Goal: Task Accomplishment & Management: Manage account settings

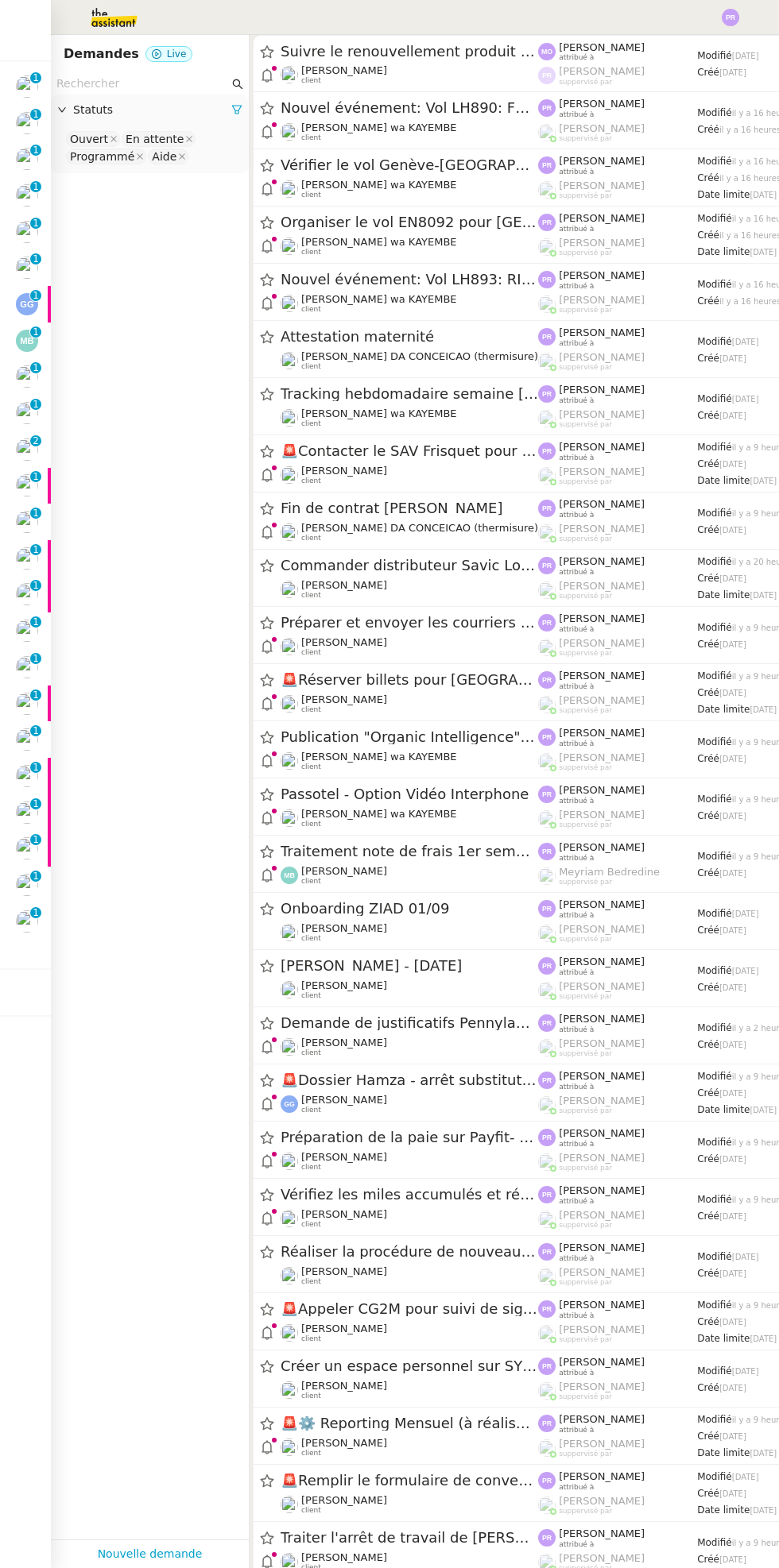
click at [36, 912] on p "1" at bounding box center [36, 914] width 6 height 14
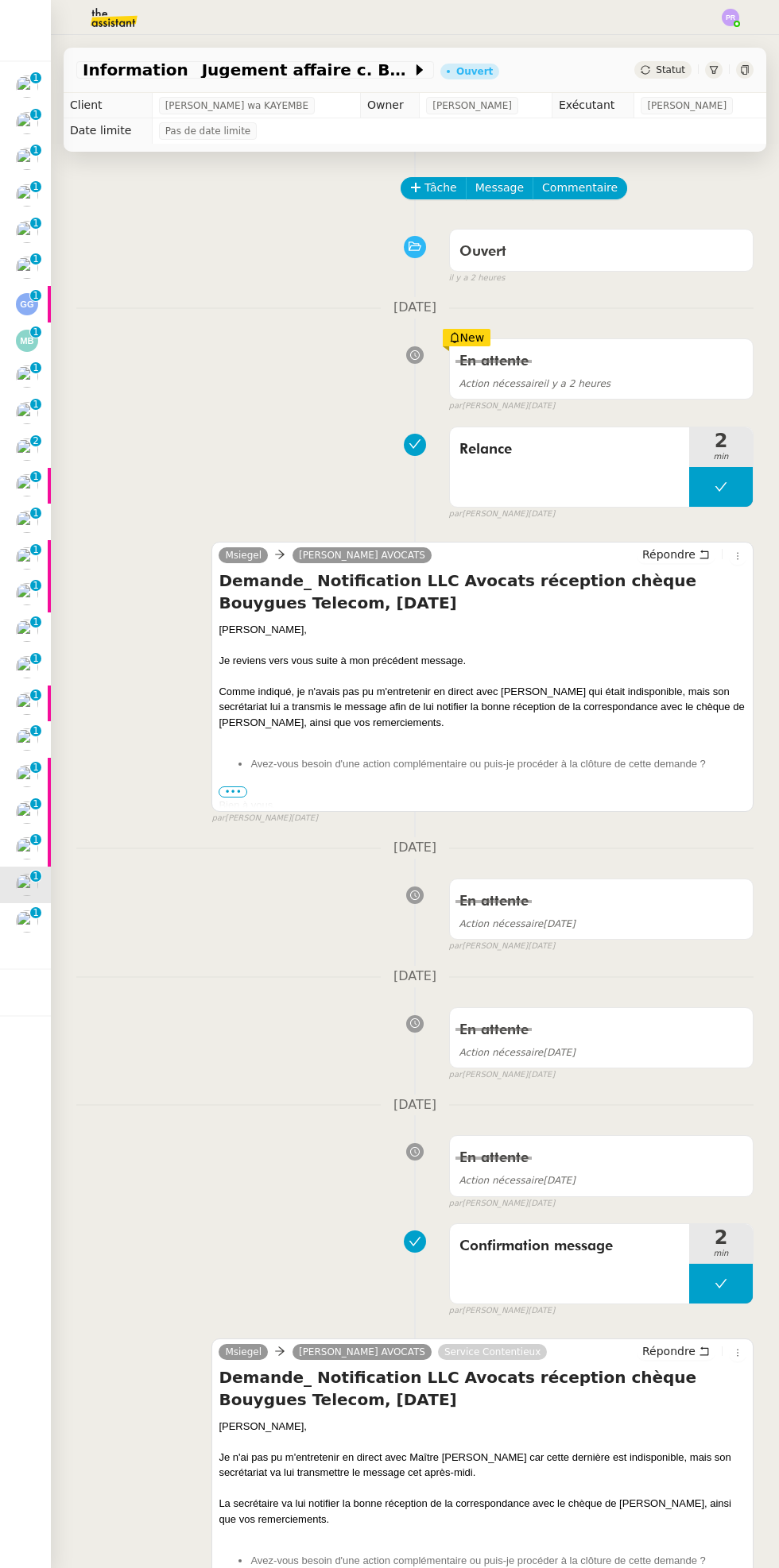
click at [40, 81] on nz-badge "0 1 2 3 4 5 6 7 8 9" at bounding box center [36, 77] width 11 height 11
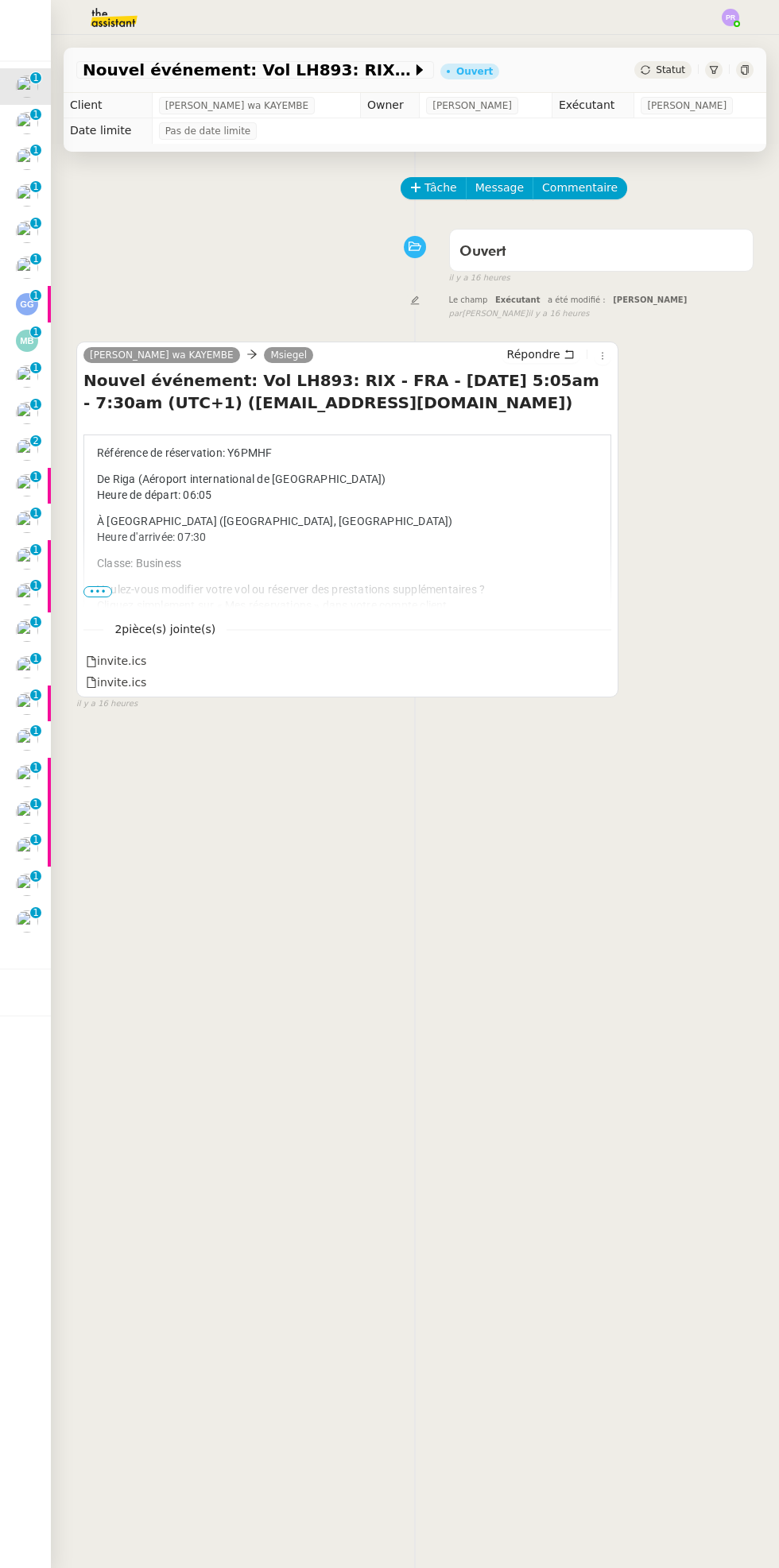
click at [35, 128] on img at bounding box center [27, 123] width 22 height 22
click at [607, 355] on icon at bounding box center [603, 356] width 10 height 10
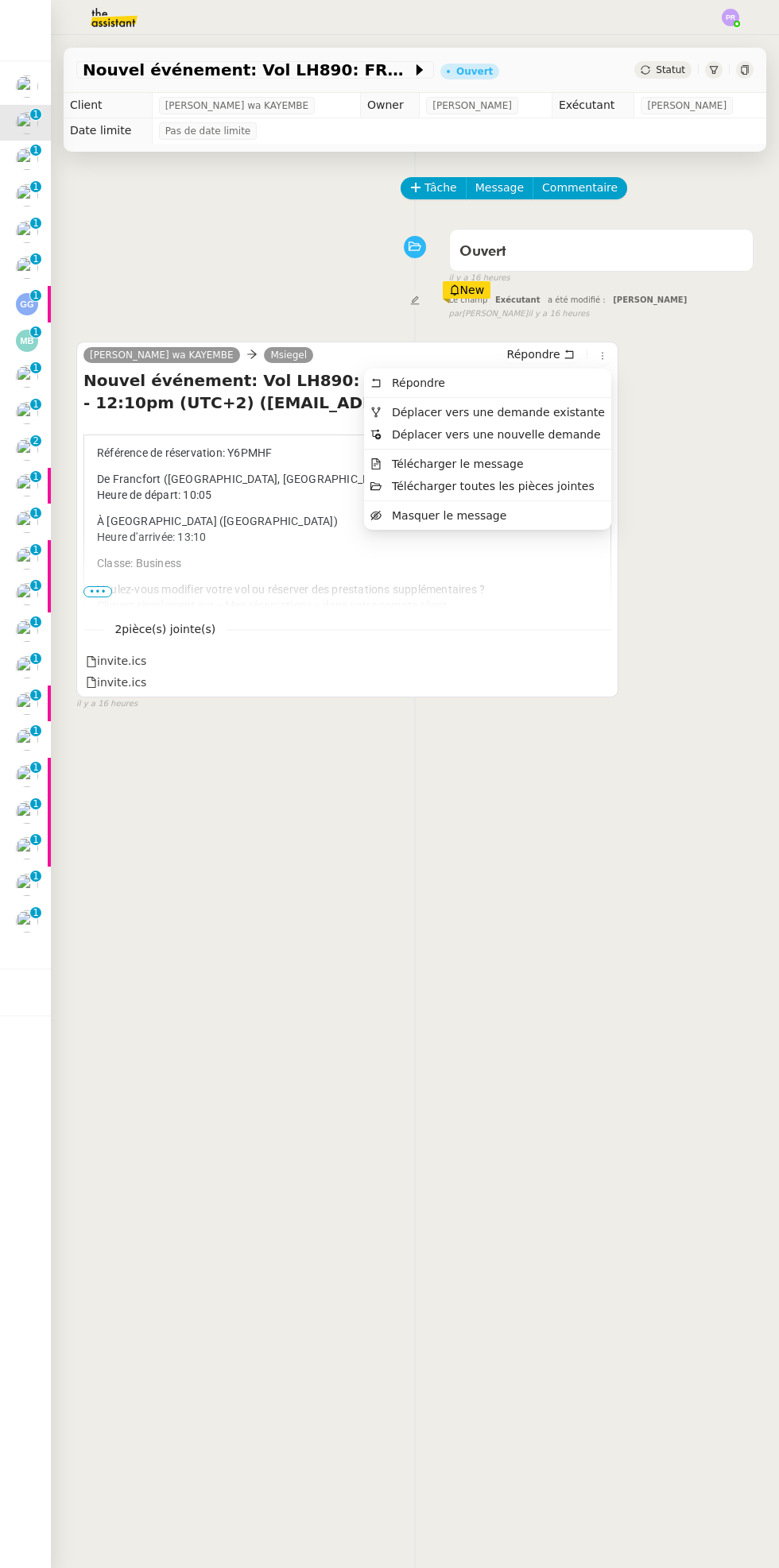
click at [543, 413] on span "Déplacer vers une demande existante" at bounding box center [498, 412] width 213 height 13
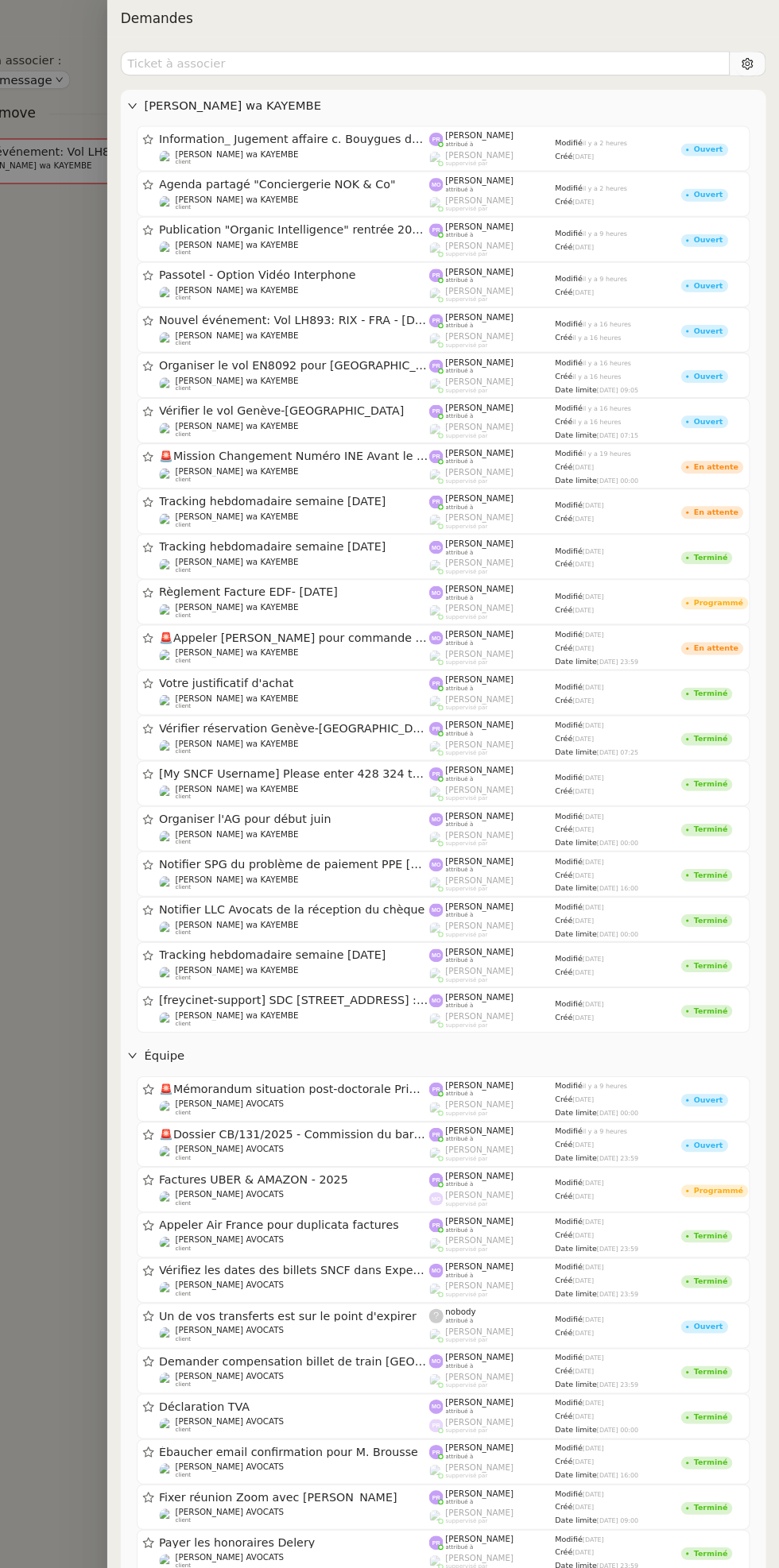
click at [413, 324] on div "[PERSON_NAME] wa KAYEMBE client" at bounding box center [320, 321] width 255 height 16
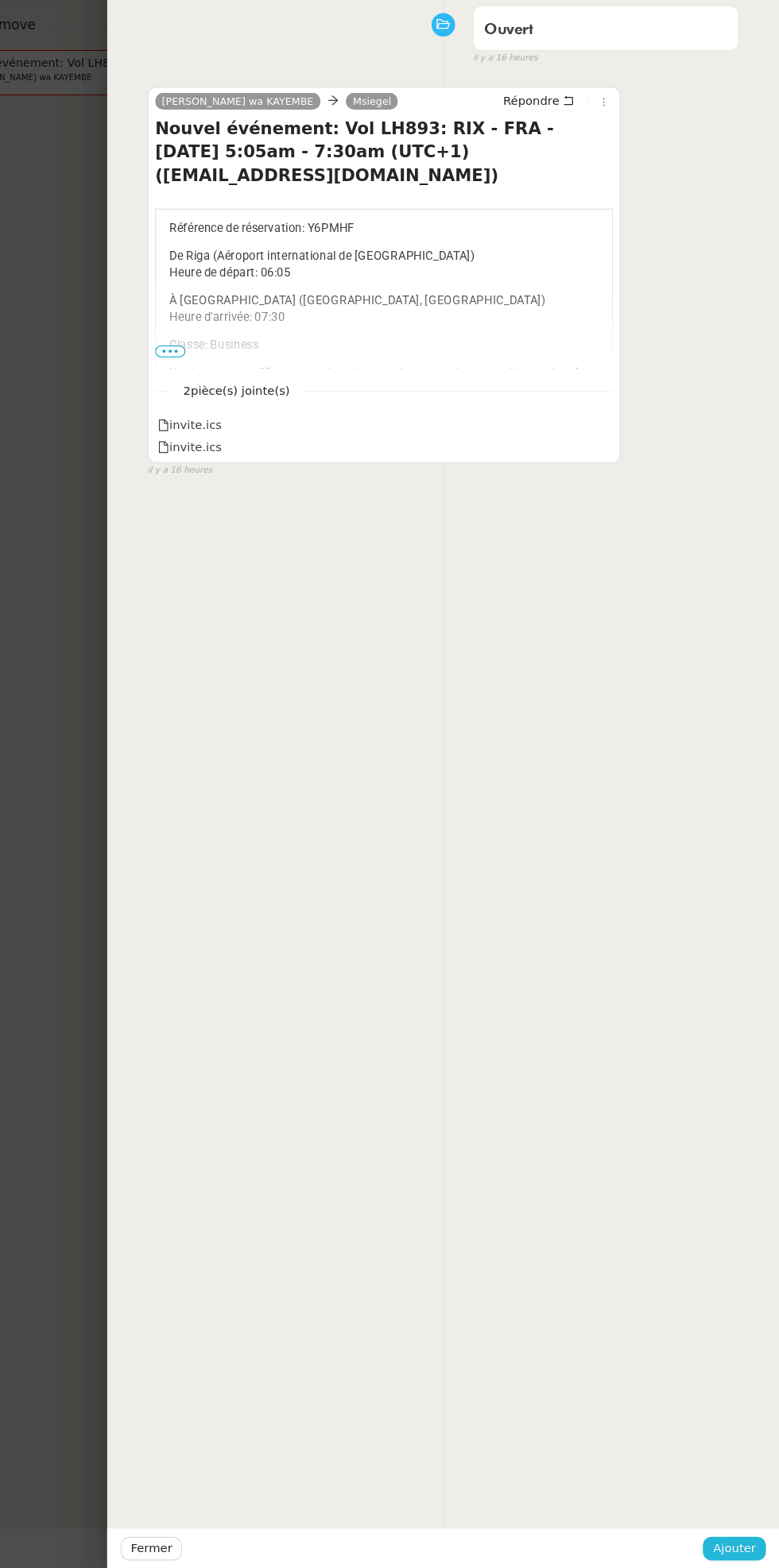
click at [731, 1557] on span "Ajouter" at bounding box center [735, 1548] width 41 height 18
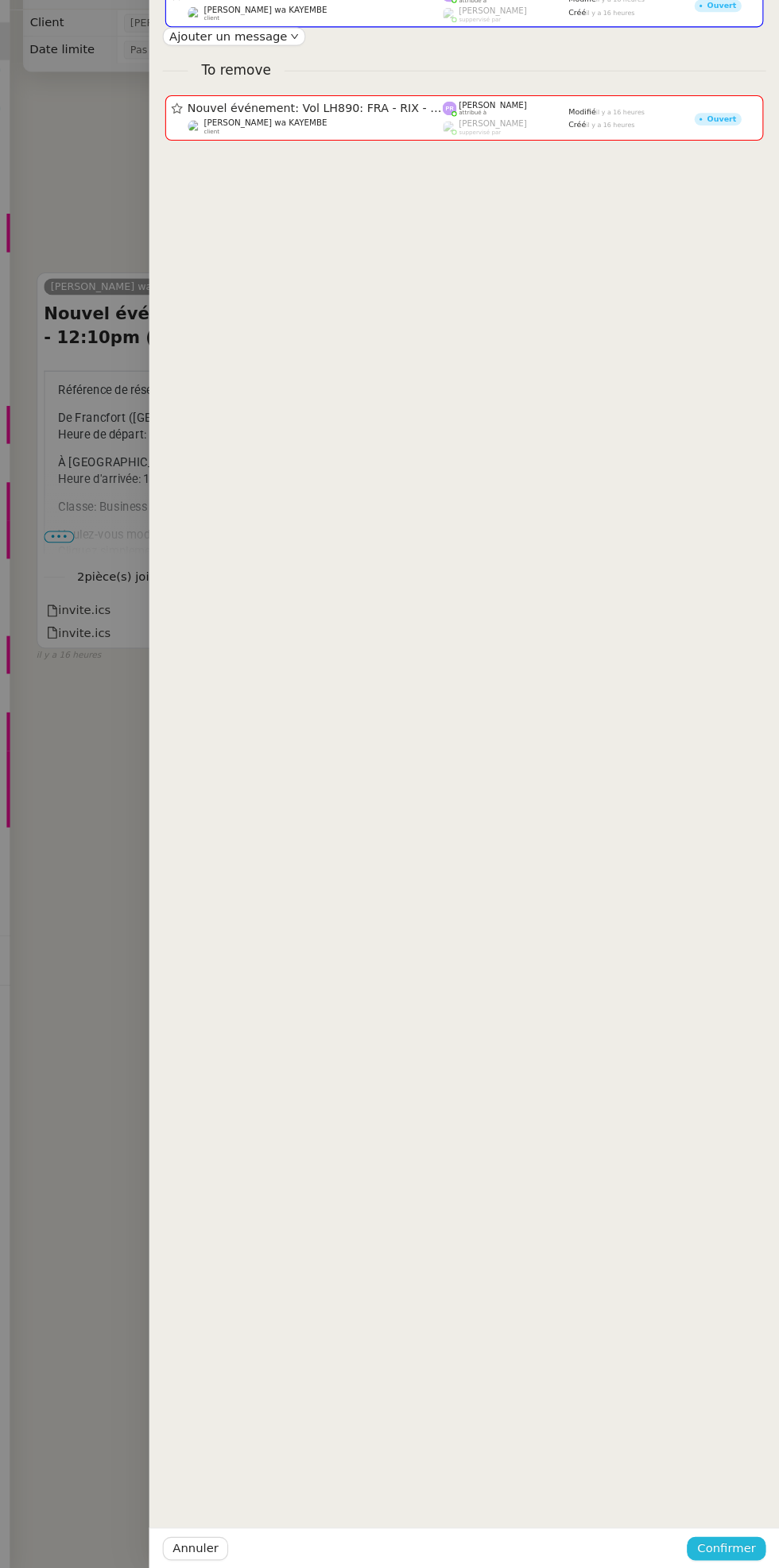
click at [713, 1556] on span "Confirmer" at bounding box center [729, 1548] width 55 height 18
click at [726, 1514] on span "Ajouter" at bounding box center [730, 1507] width 41 height 16
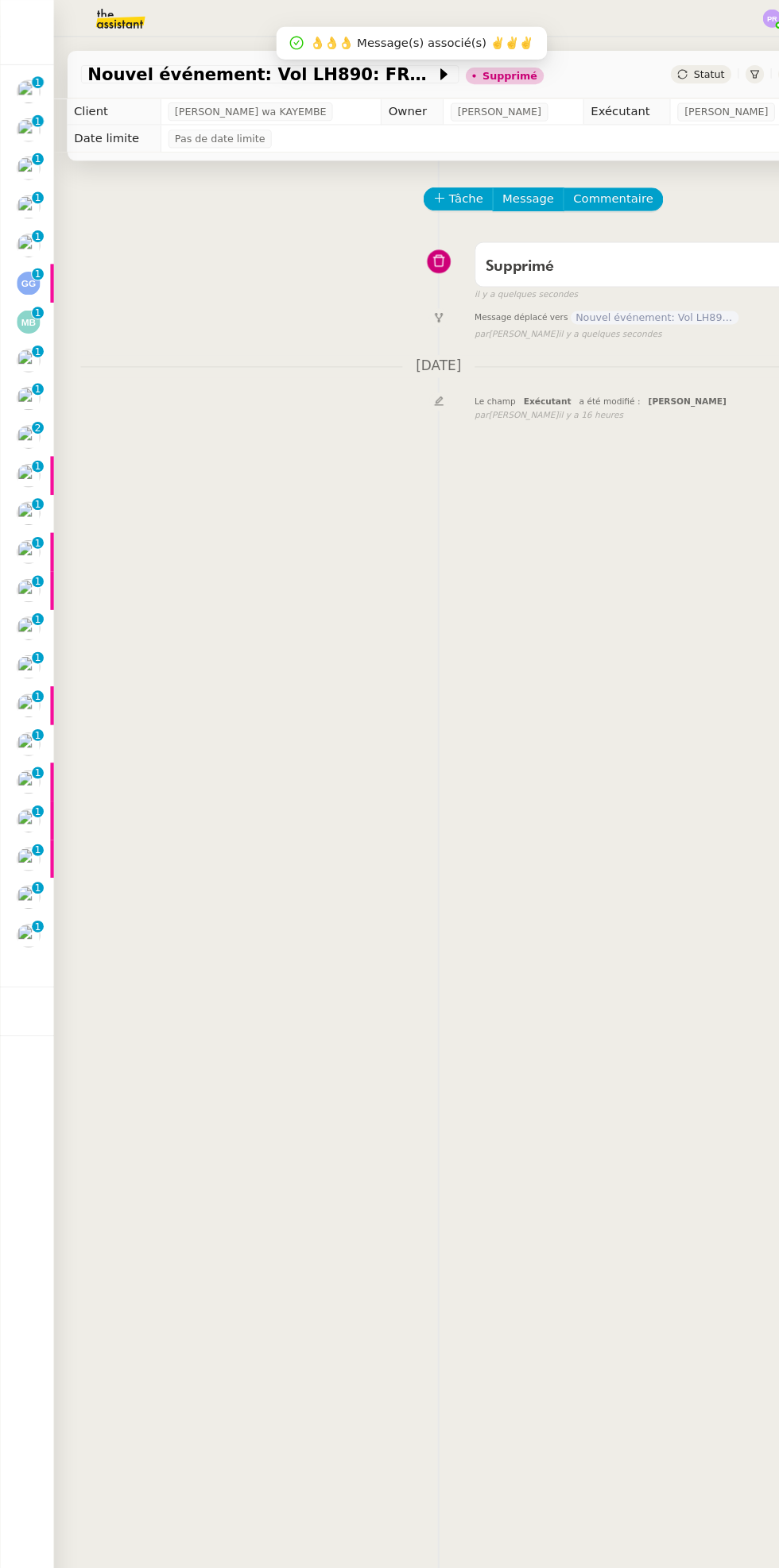
click at [35, 128] on img at bounding box center [27, 123] width 22 height 22
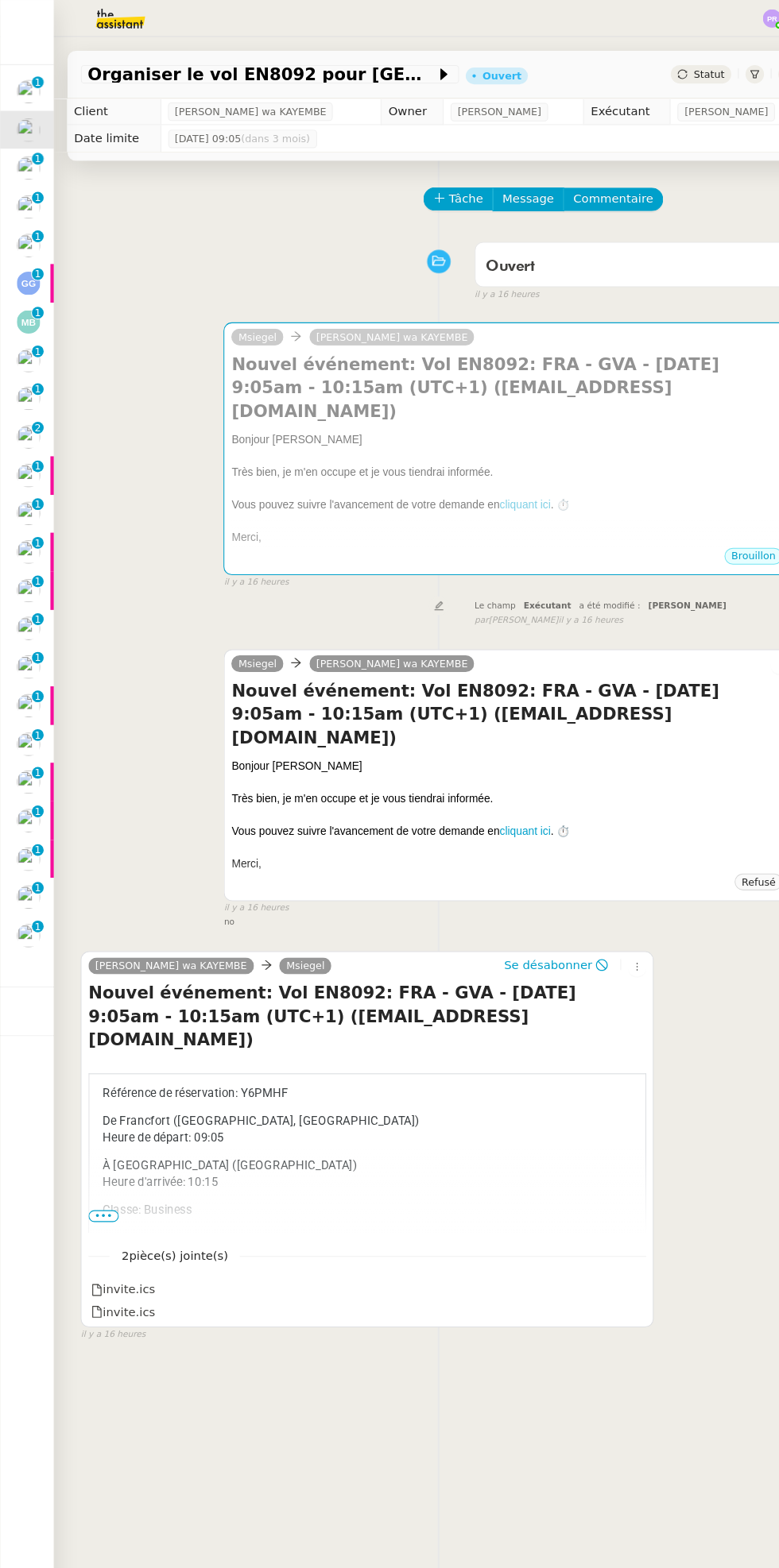
click at [36, 162] on img at bounding box center [27, 158] width 22 height 22
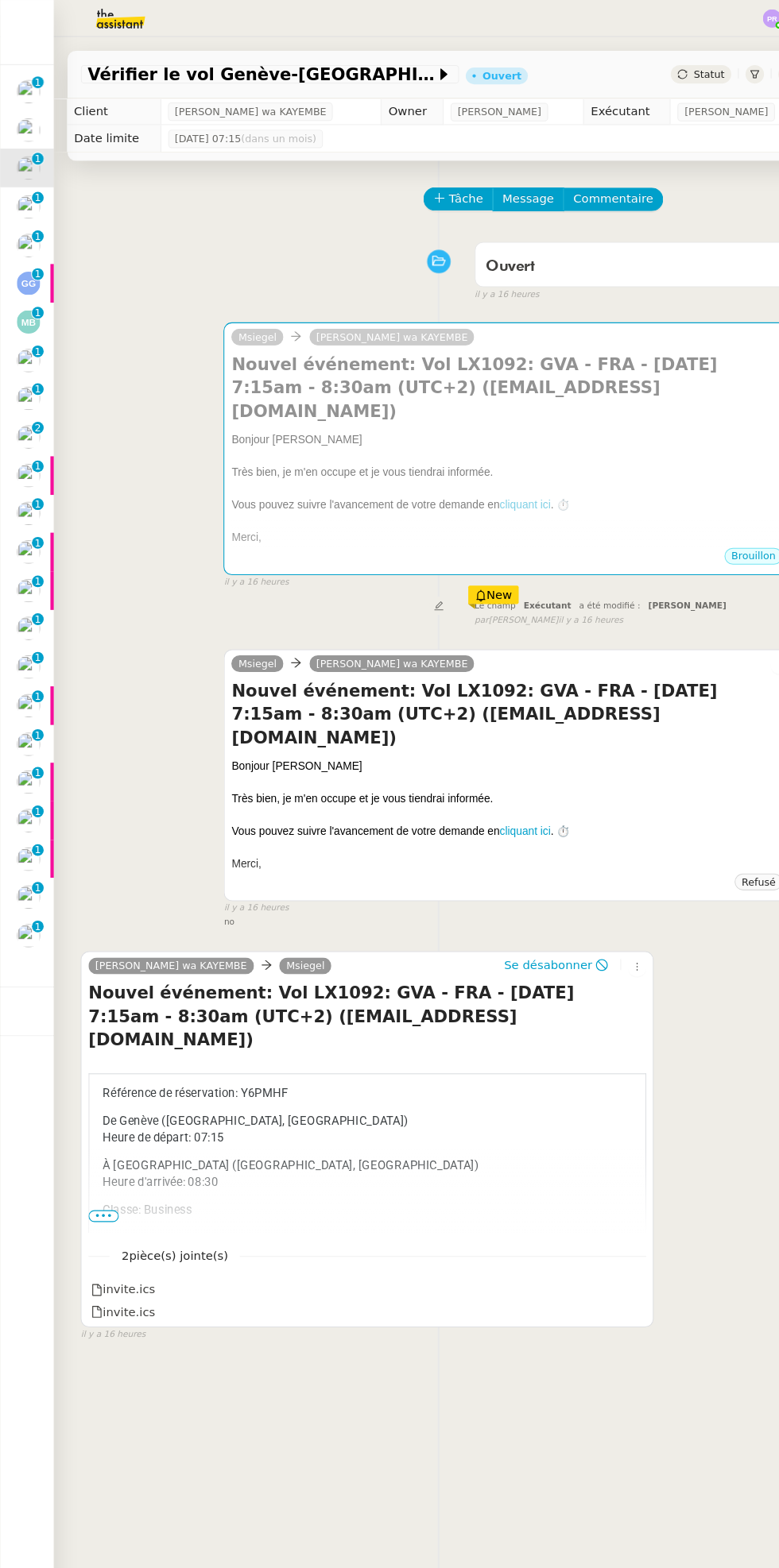
click at [35, 200] on img at bounding box center [27, 195] width 22 height 22
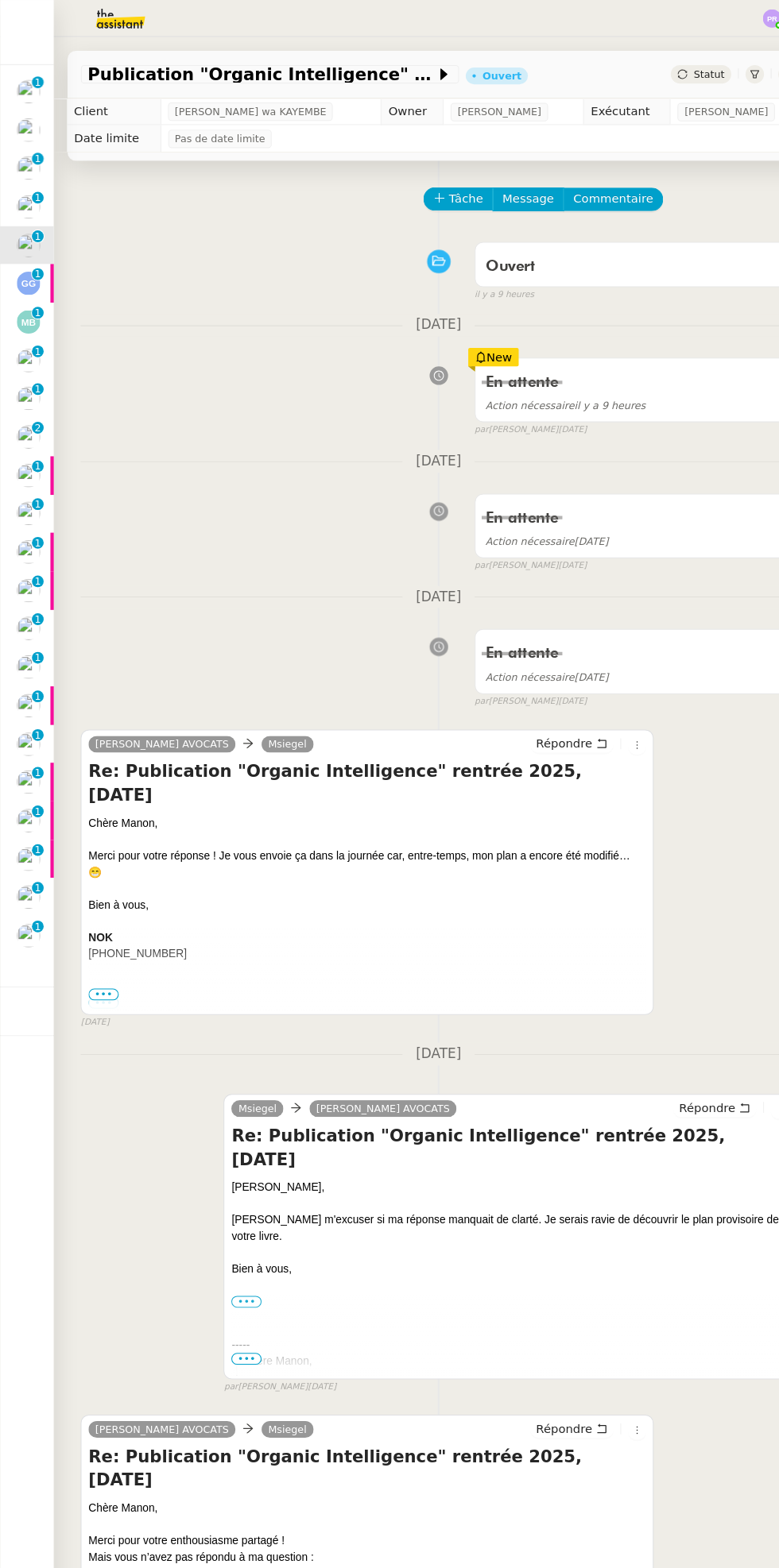
click at [49, 268] on div at bounding box center [49, 267] width 3 height 37
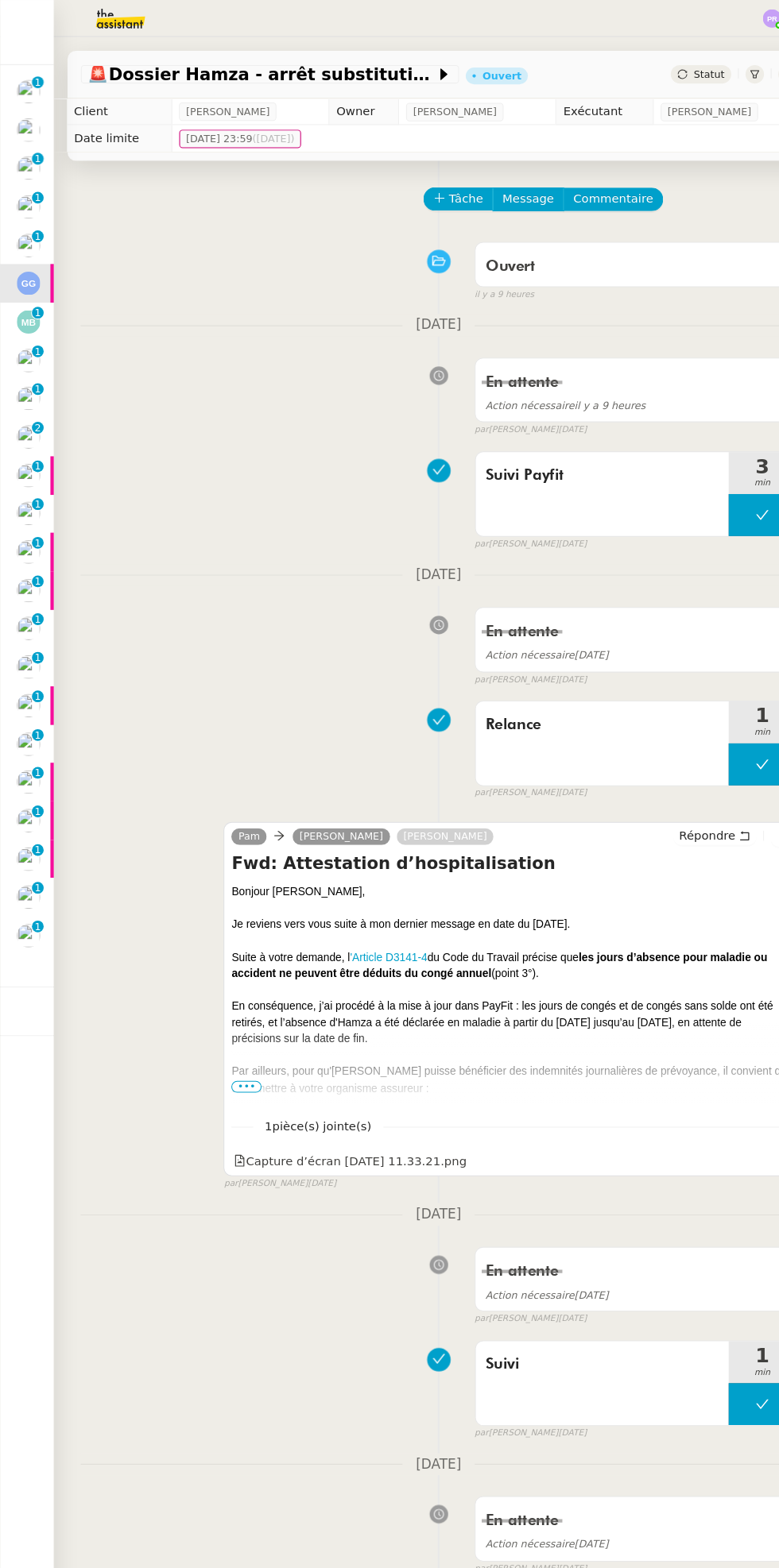
click at [35, 309] on img at bounding box center [27, 304] width 22 height 22
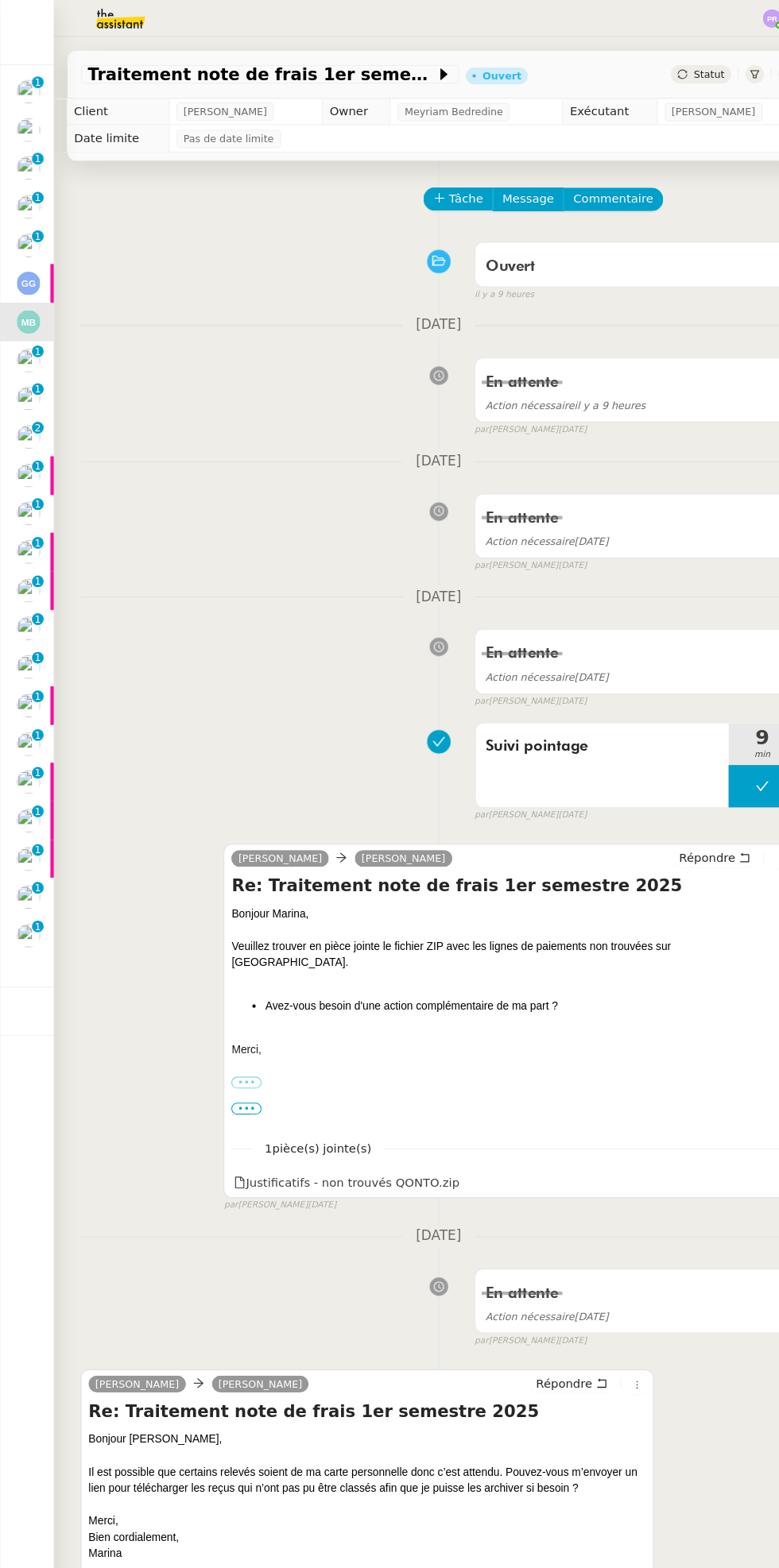
click at [35, 331] on p "1" at bounding box center [36, 333] width 6 height 14
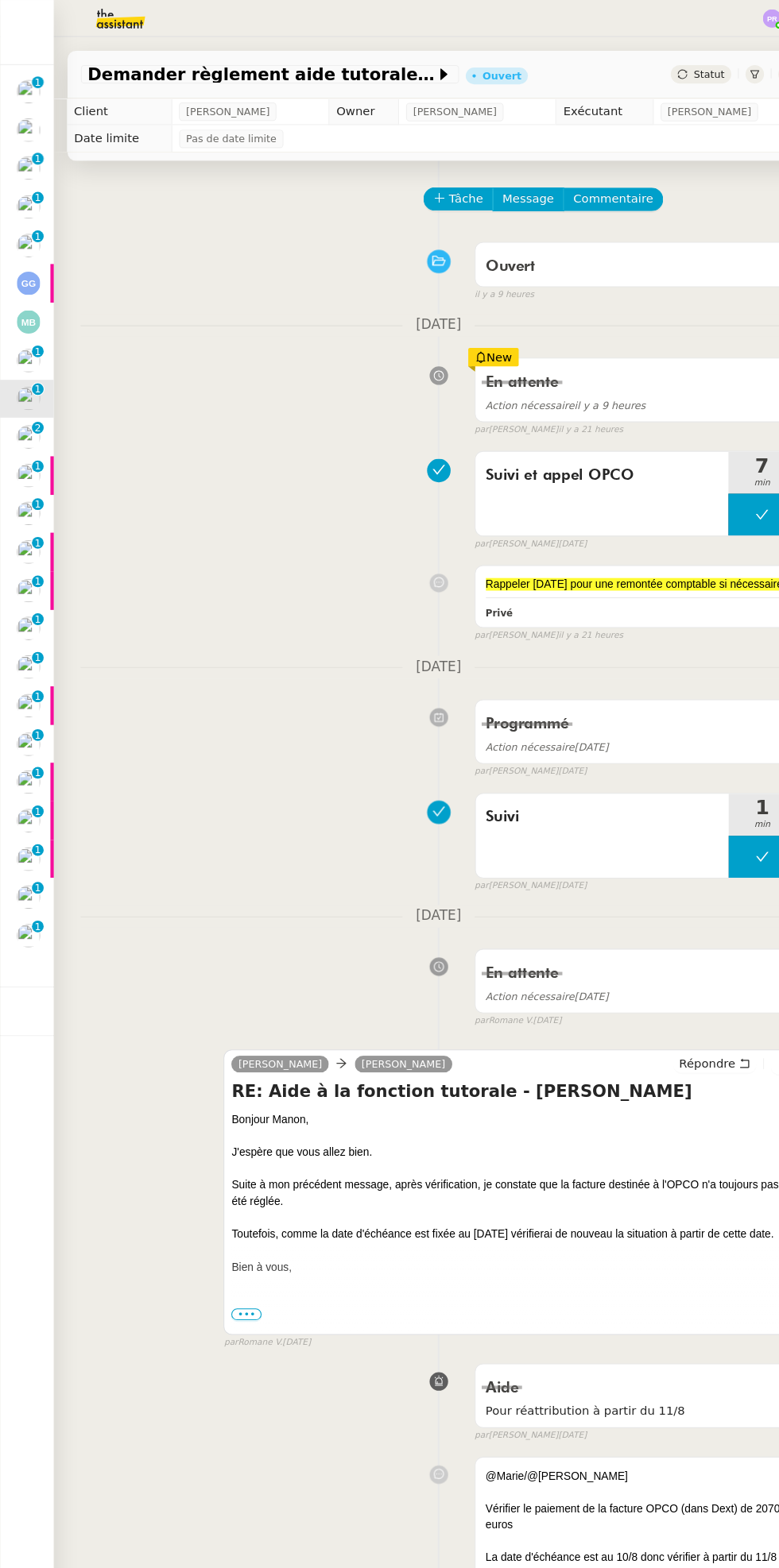
click at [34, 420] on img at bounding box center [27, 413] width 22 height 22
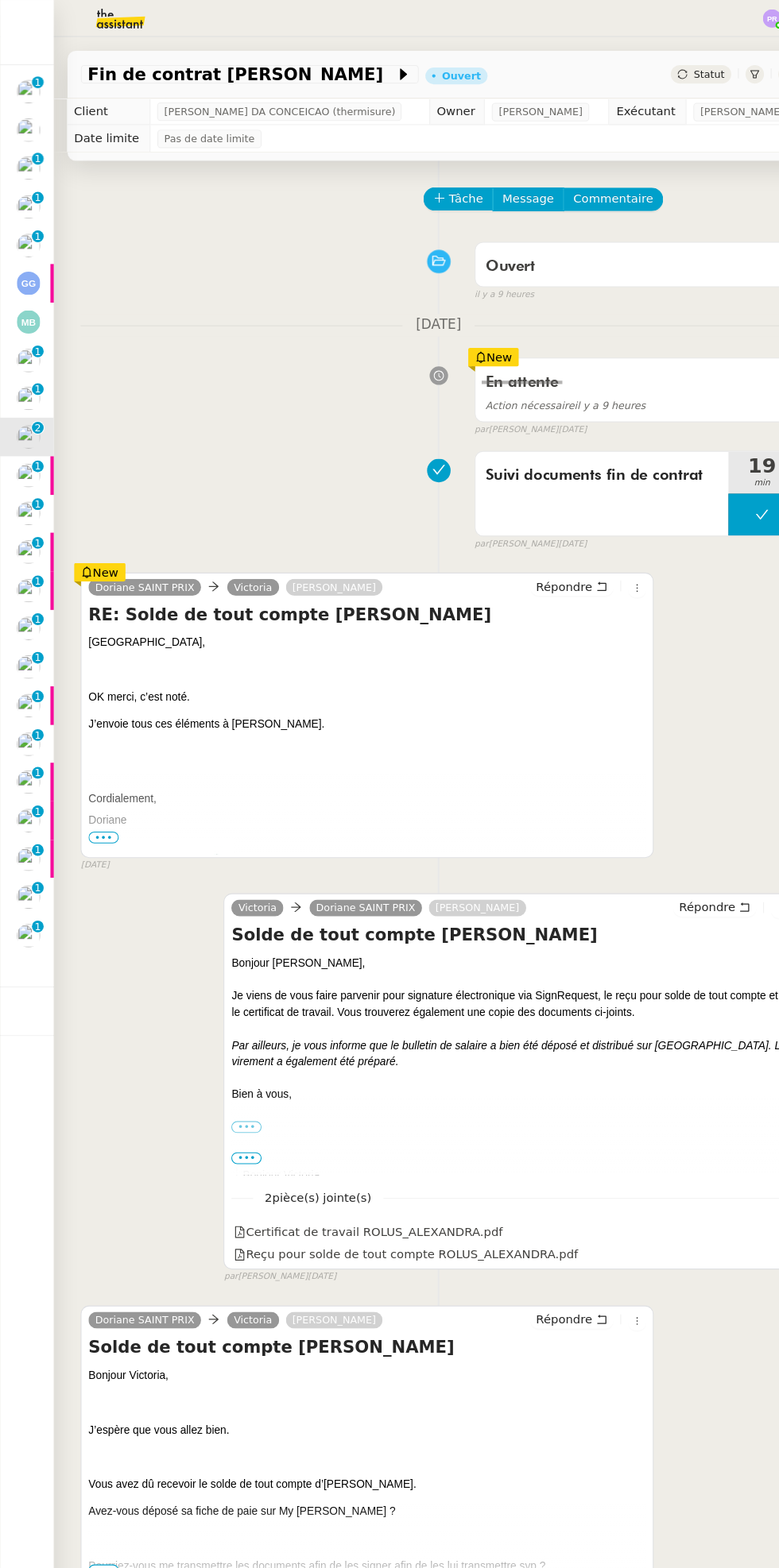
click at [35, 382] on img at bounding box center [27, 376] width 22 height 22
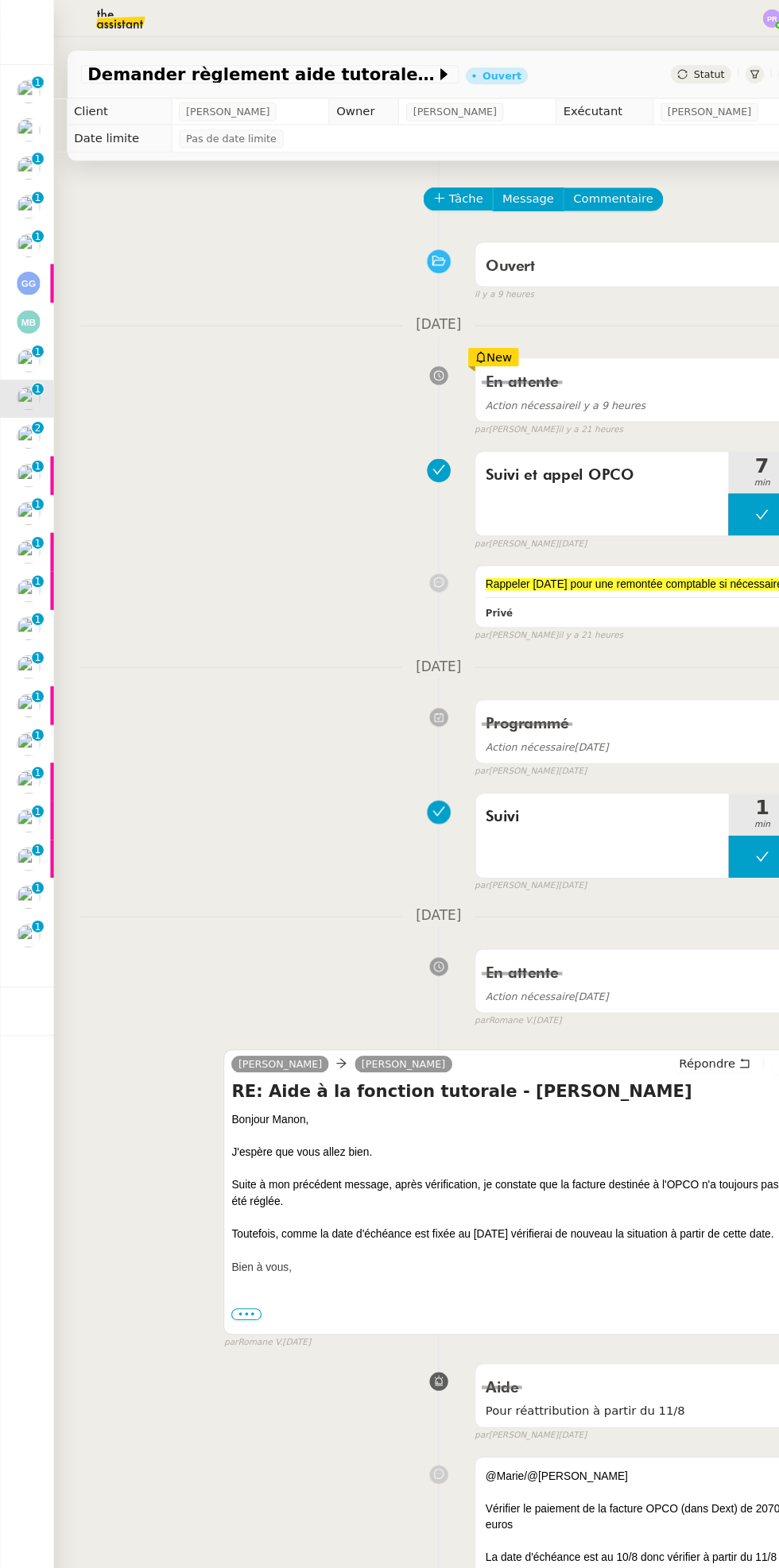
click at [678, 64] on span "Statut" at bounding box center [670, 69] width 30 height 11
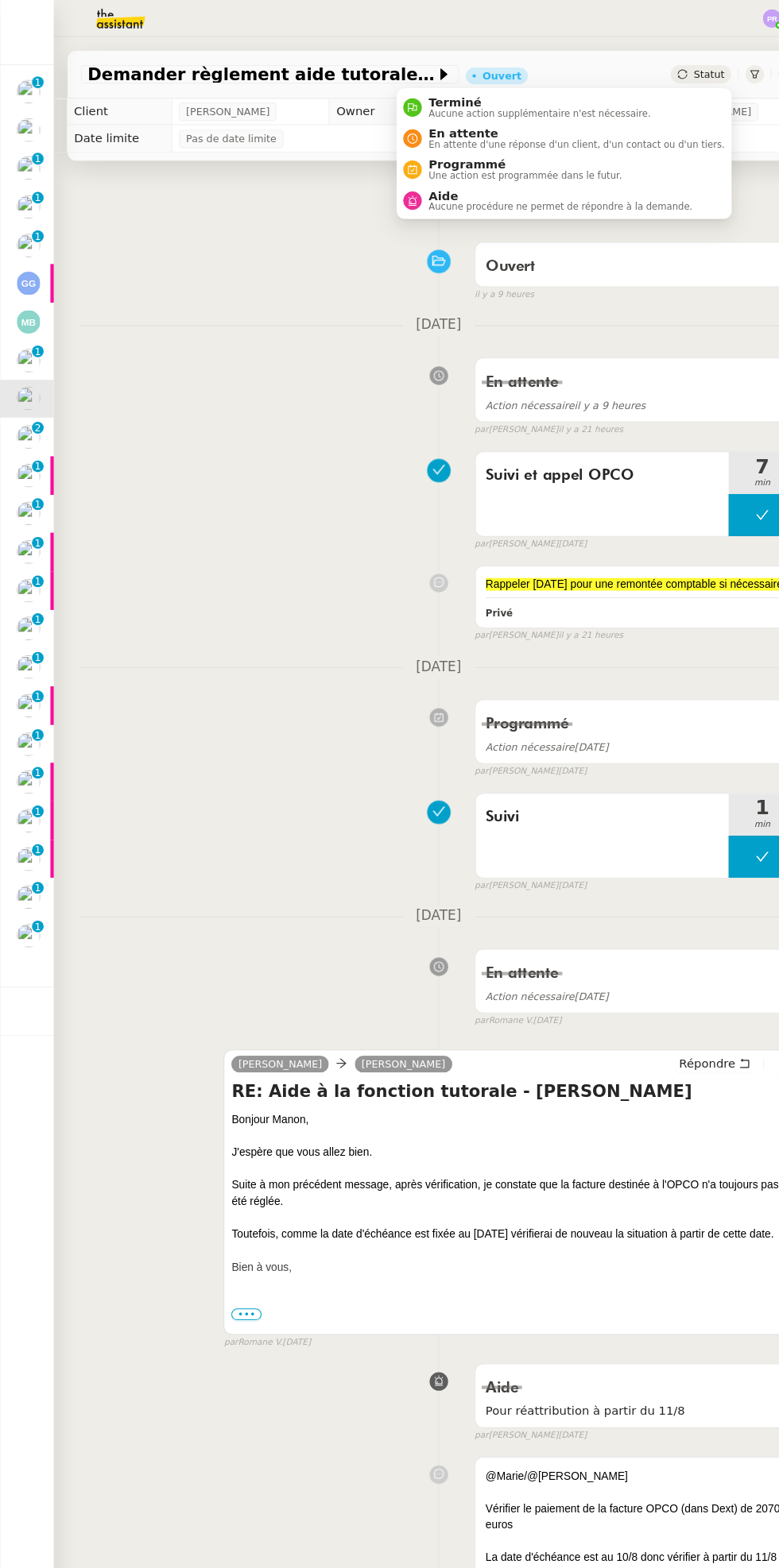
click at [537, 133] on span "En attente d'une réponse d'un client, d'un contact ou d'un tiers." at bounding box center [544, 137] width 280 height 9
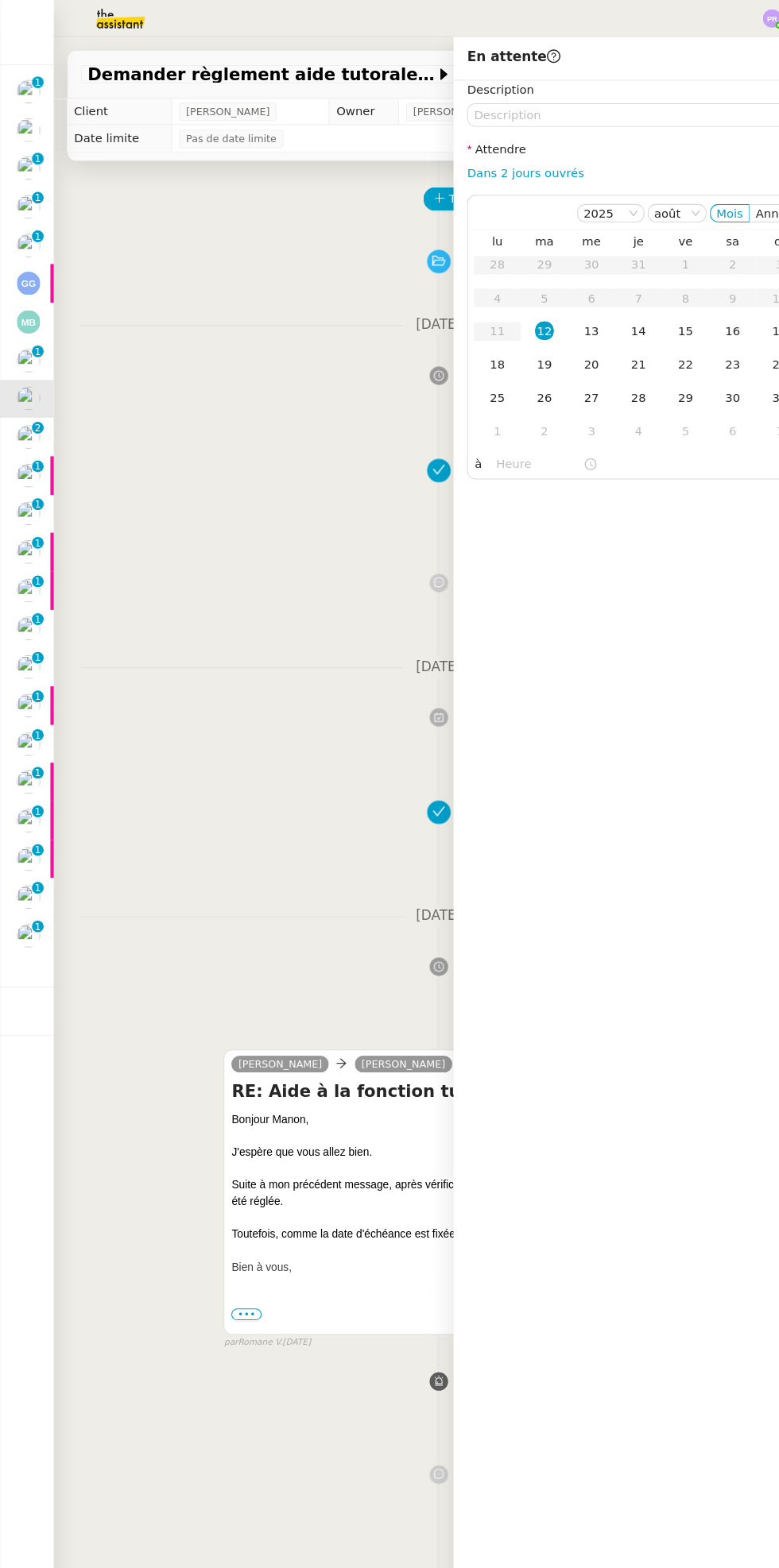
click at [558, 314] on div "13" at bounding box center [559, 313] width 18 height 18
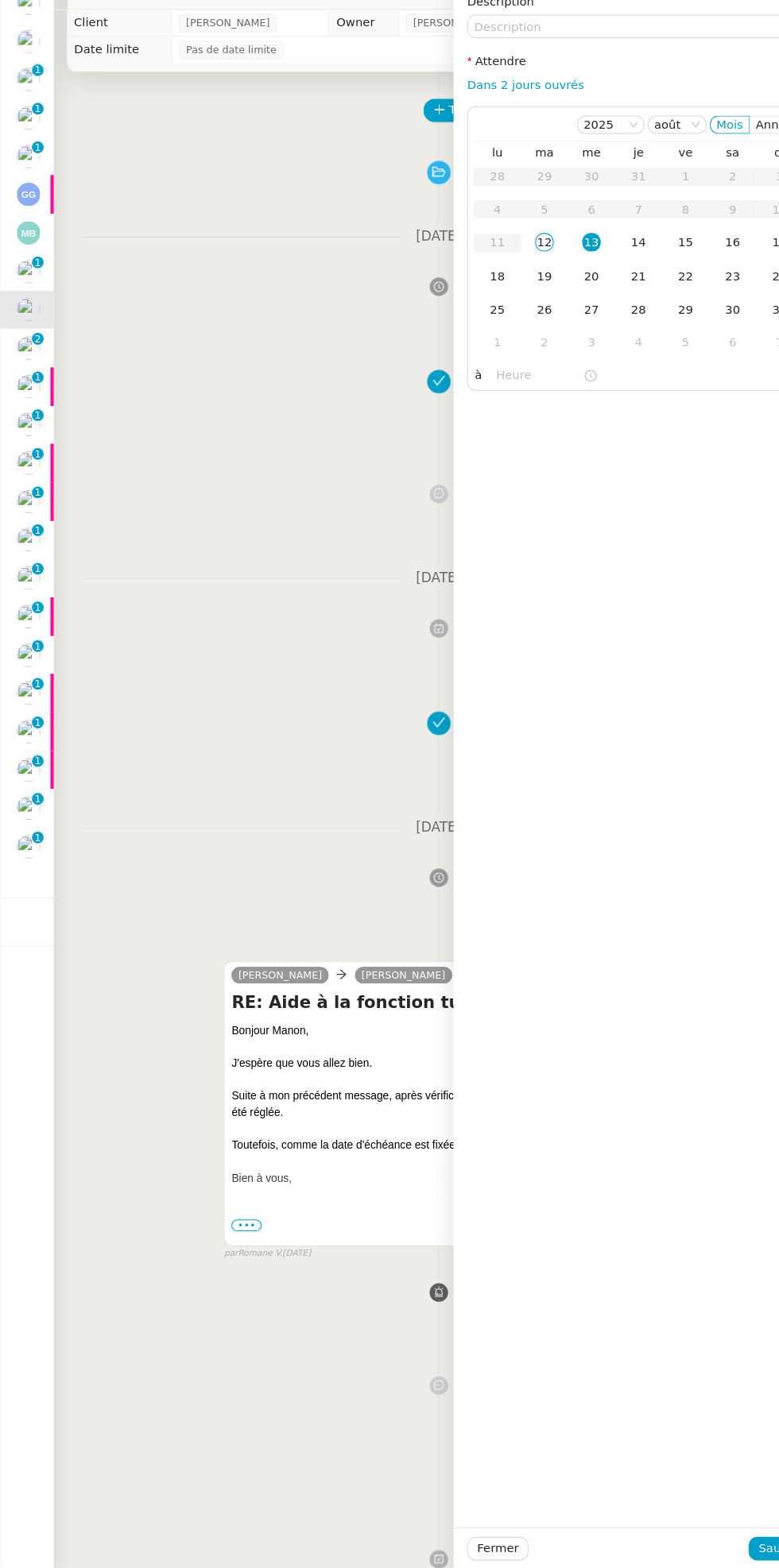
click at [725, 1561] on div "Fermer Sauver" at bounding box center [603, 1547] width 349 height 39
click at [691, 1554] on div at bounding box center [604, 1548] width 208 height 22
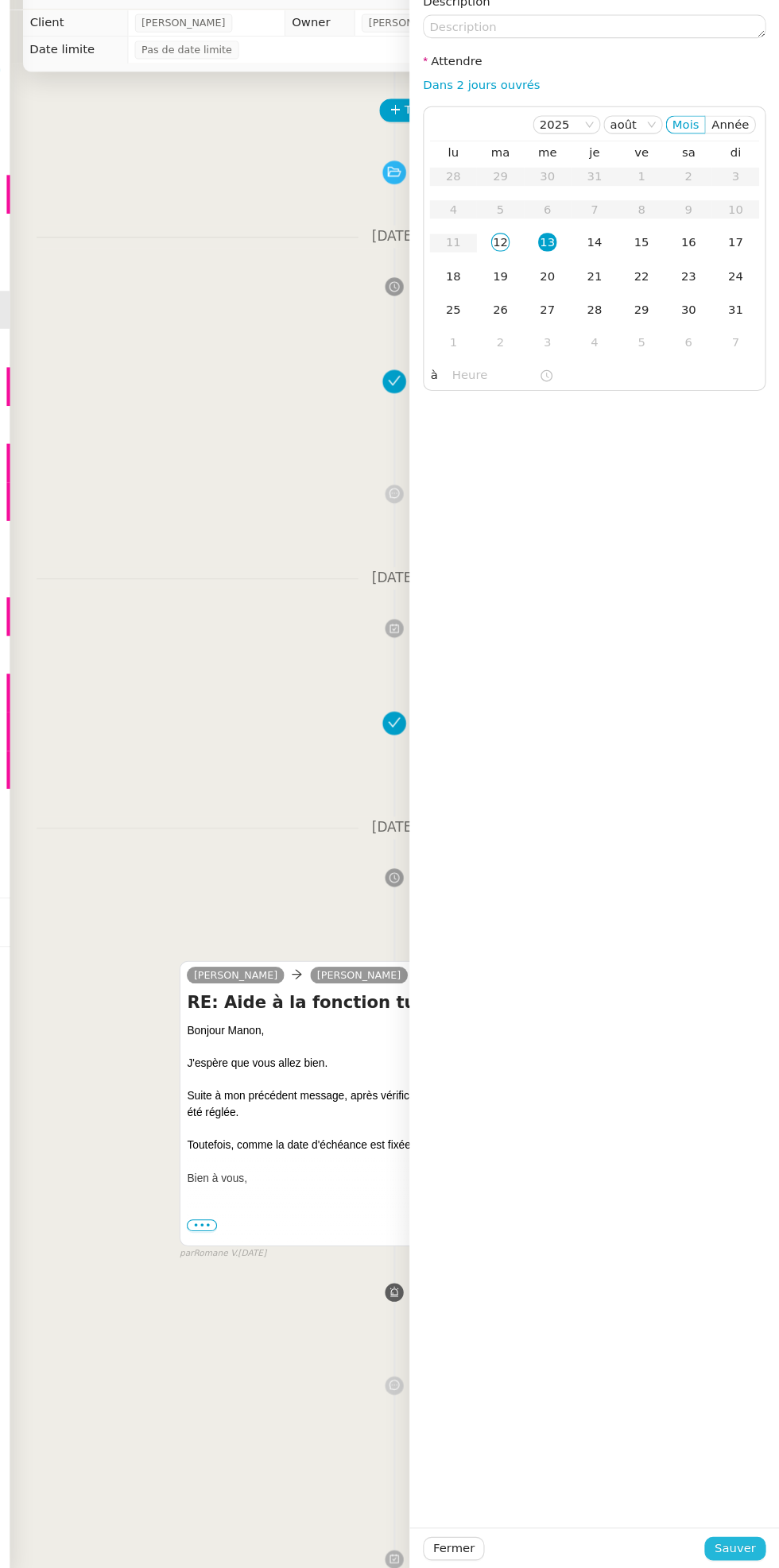
click at [725, 1544] on span "Sauver" at bounding box center [736, 1548] width 39 height 18
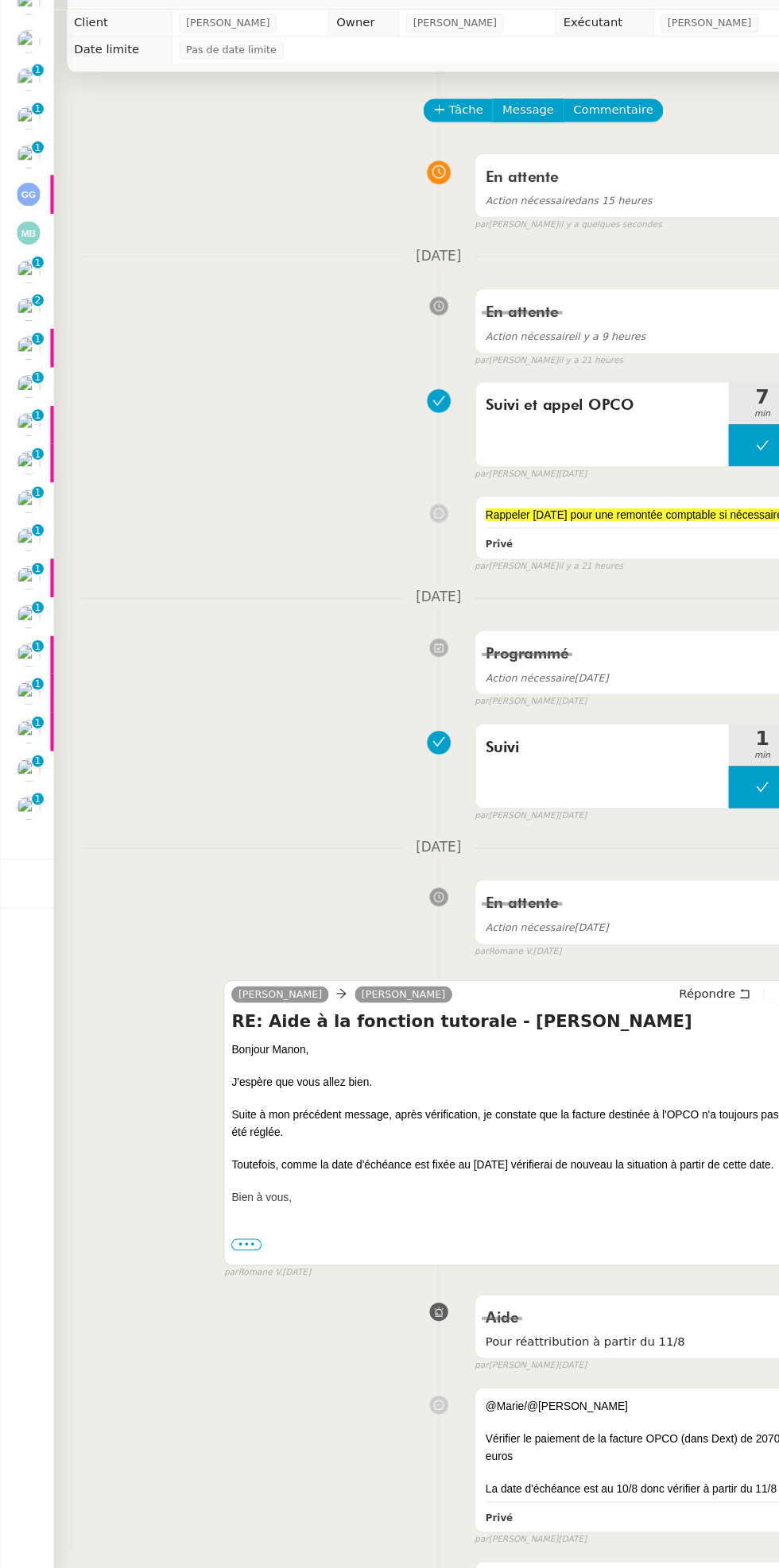
click at [37, 494] on div at bounding box center [27, 485] width 22 height 22
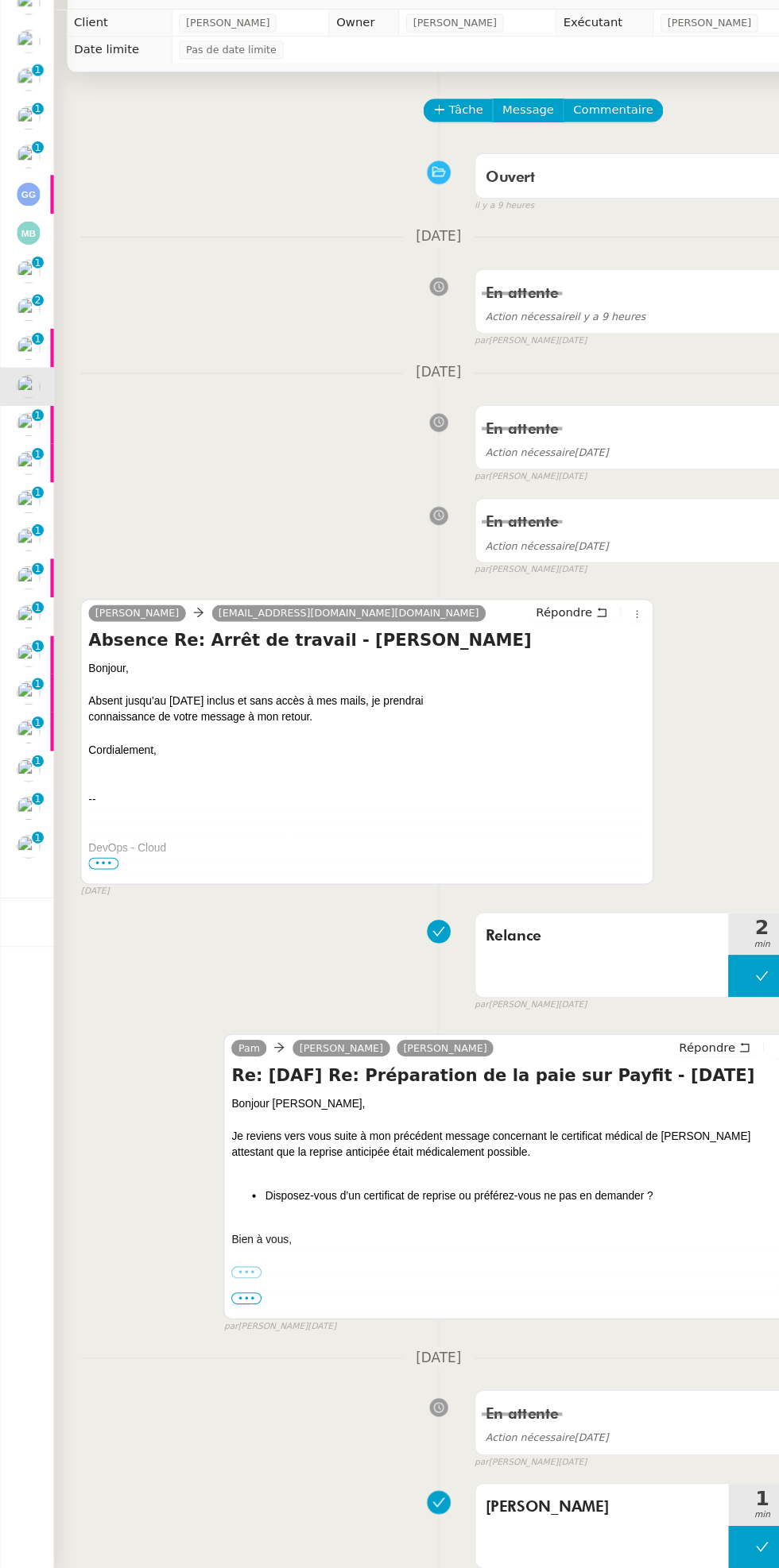
click at [35, 890] on img at bounding box center [27, 884] width 22 height 22
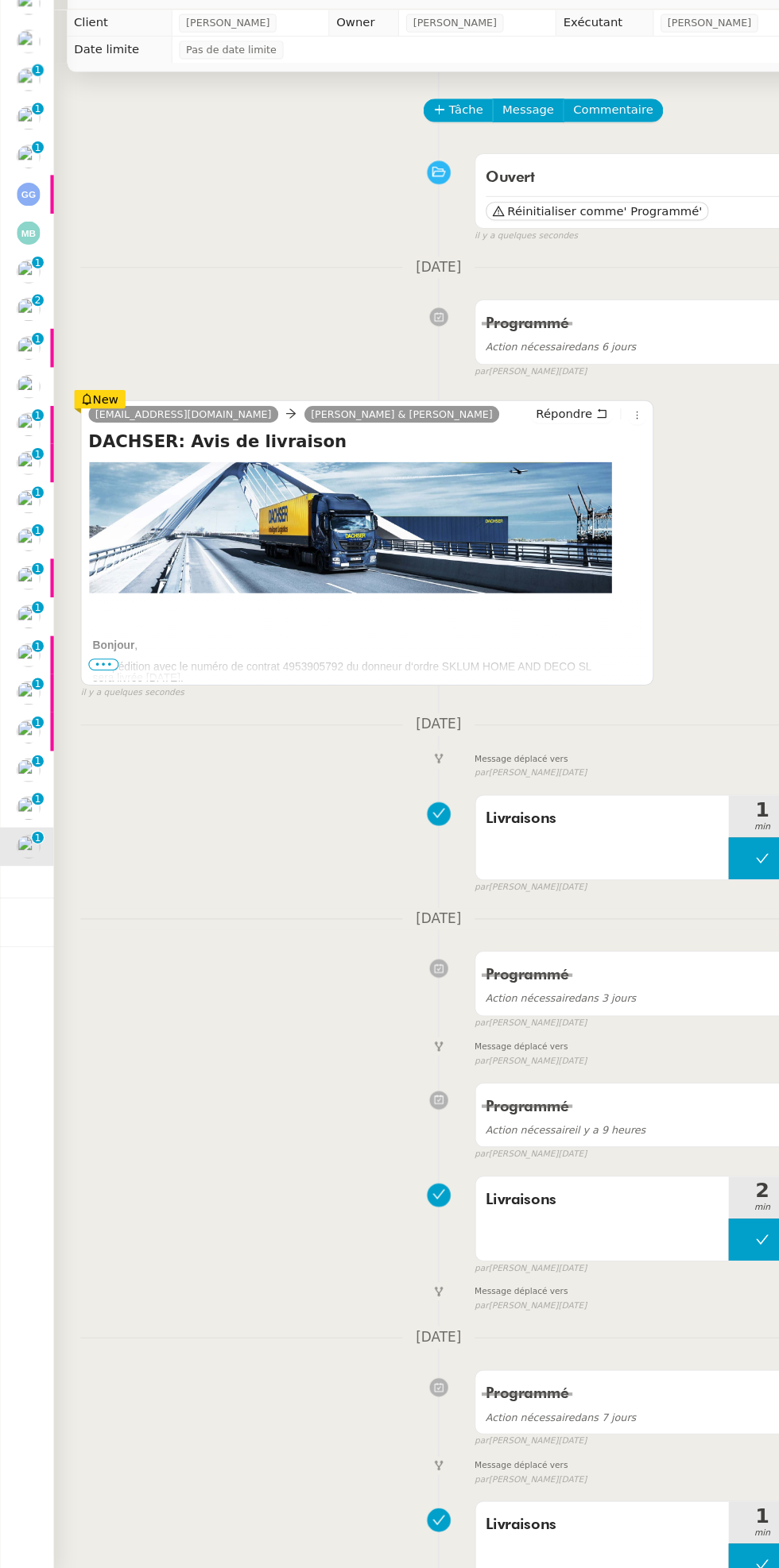
click at [115, 722] on p "L’expédition avec le numéro de contrat 4953905792 du donneur d‘ordre SKLUM HOME…" at bounding box center [331, 719] width 488 height 21
click at [108, 723] on p "L’expédition avec le numéro de contrat 4953905792 du donneur d‘ordre SKLUM HOME…" at bounding box center [331, 719] width 488 height 21
click at [397, 680] on td at bounding box center [331, 665] width 496 height 39
click at [119, 718] on p "L’expédition avec le numéro de contrat 4953905792 du donneur d‘ordre SKLUM HOME…" at bounding box center [331, 719] width 488 height 21
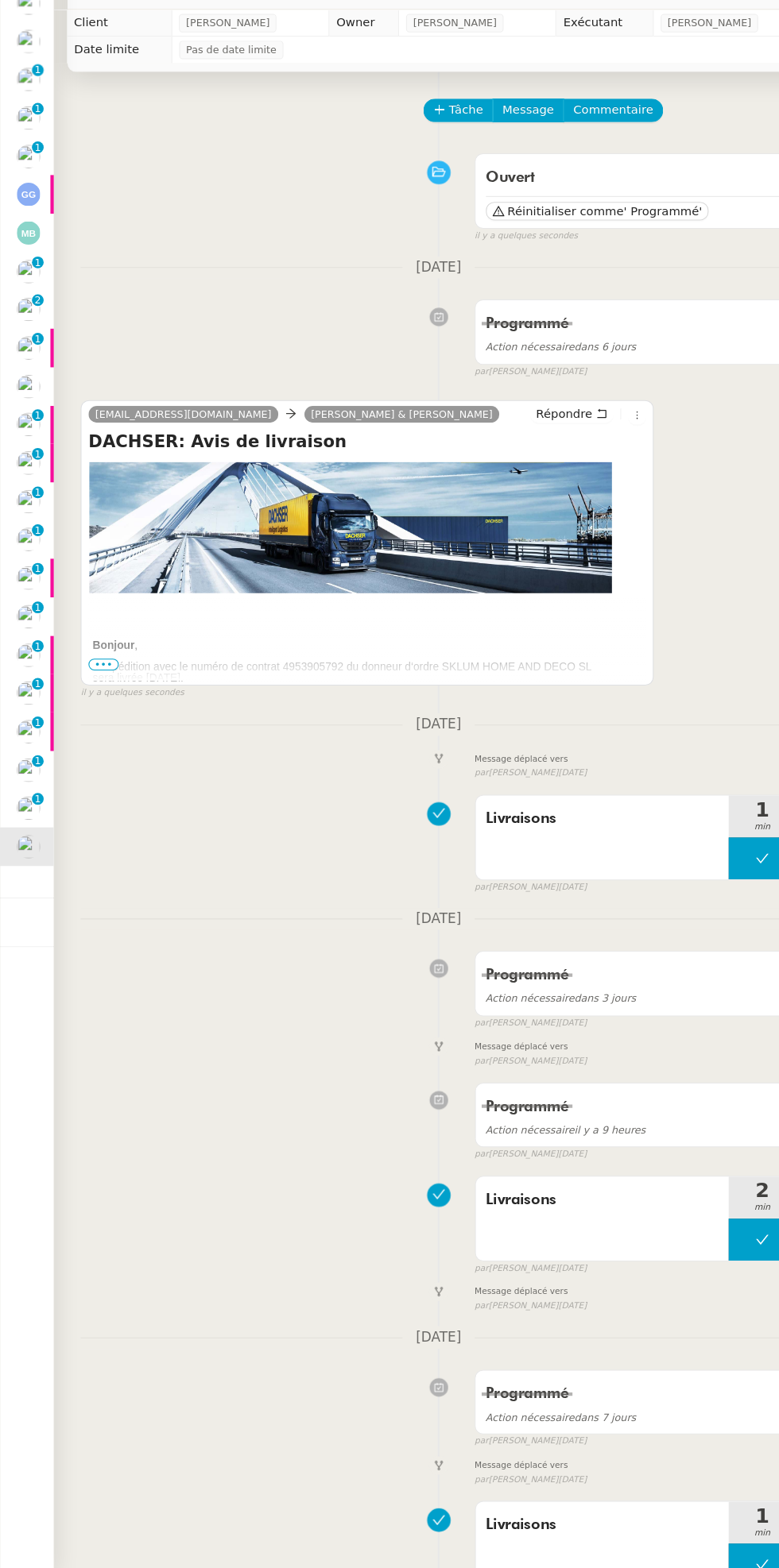
click at [35, 840] on p "1" at bounding box center [36, 841] width 6 height 14
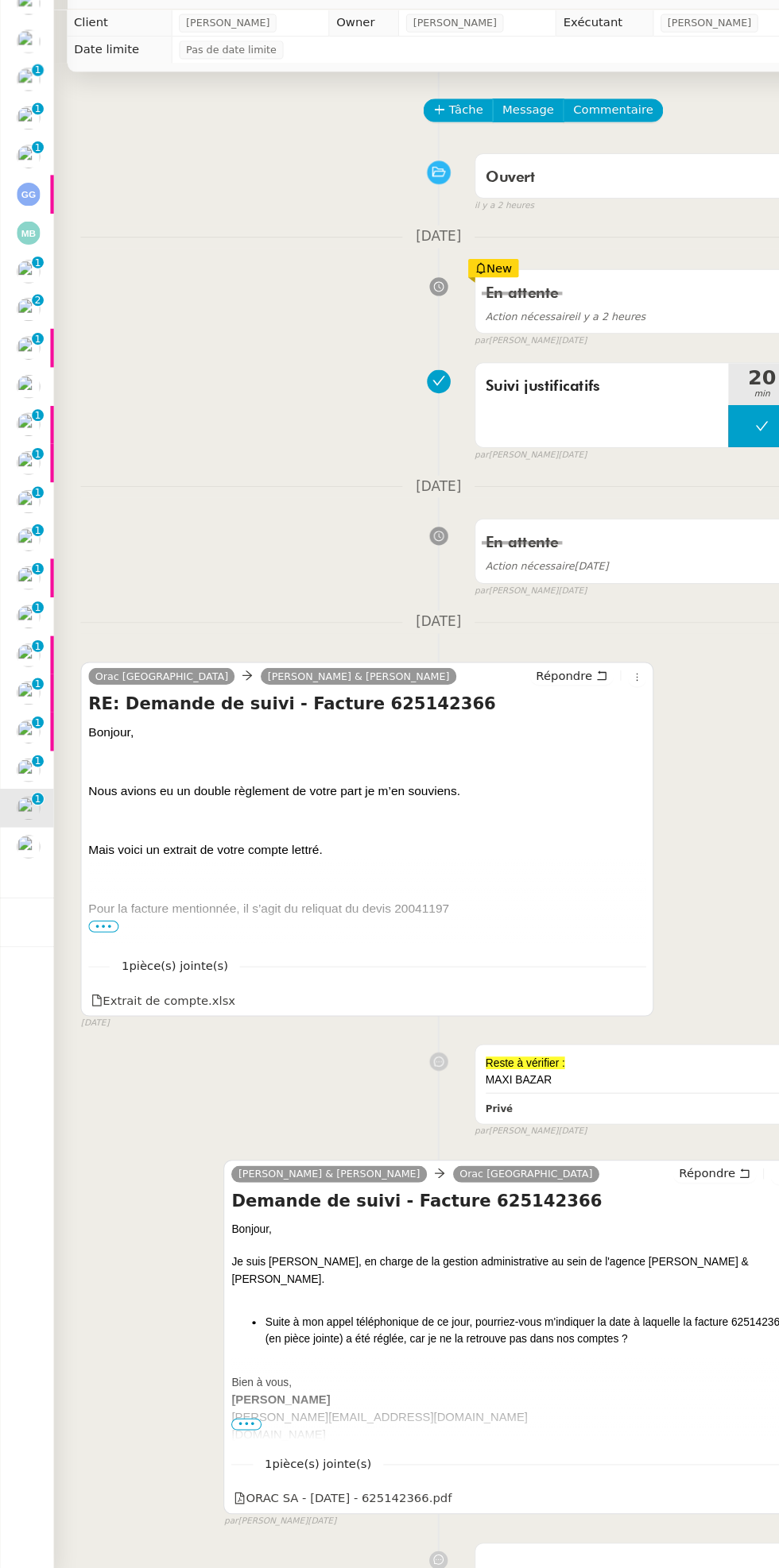
click at [35, 803] on p "1" at bounding box center [36, 805] width 6 height 14
